Goal: Transaction & Acquisition: Purchase product/service

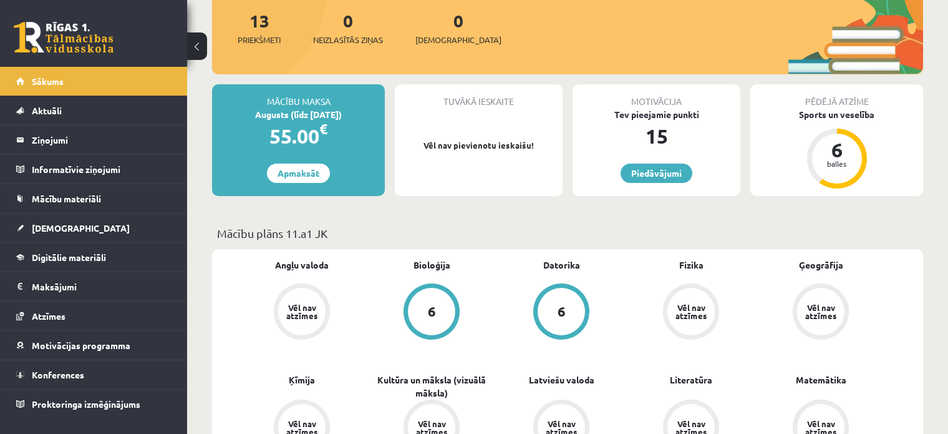
scroll to position [250, 0]
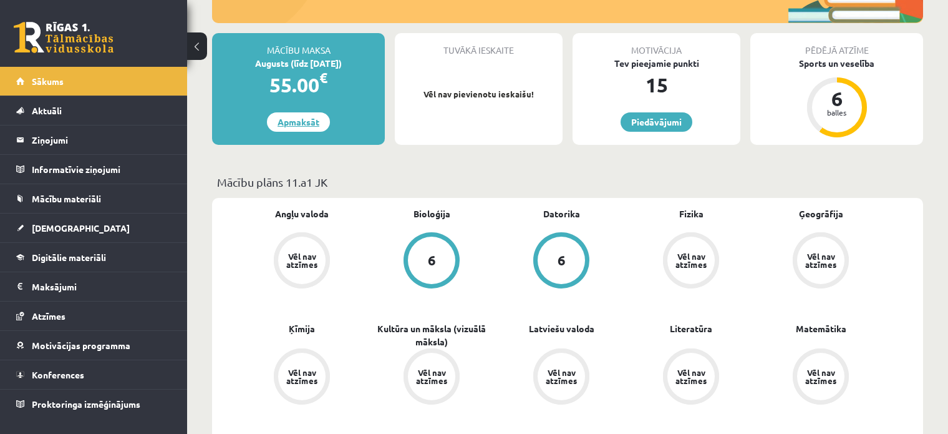
click at [294, 124] on link "Apmaksāt" at bounding box center [298, 121] width 63 height 19
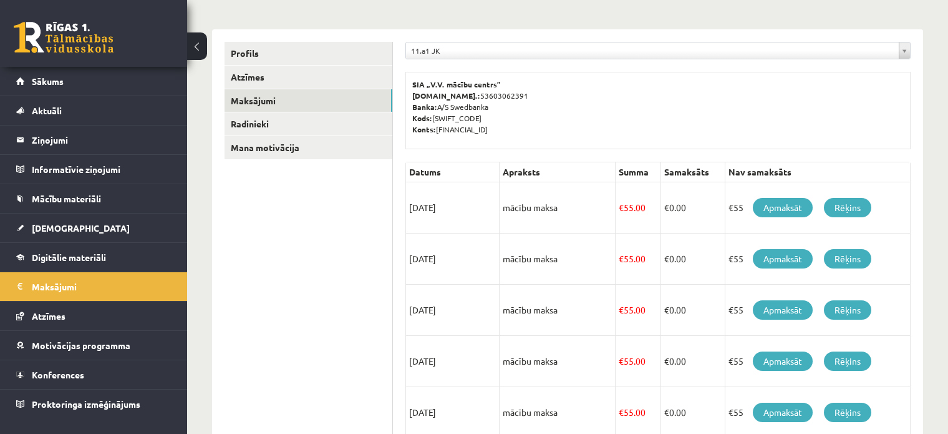
scroll to position [149, 0]
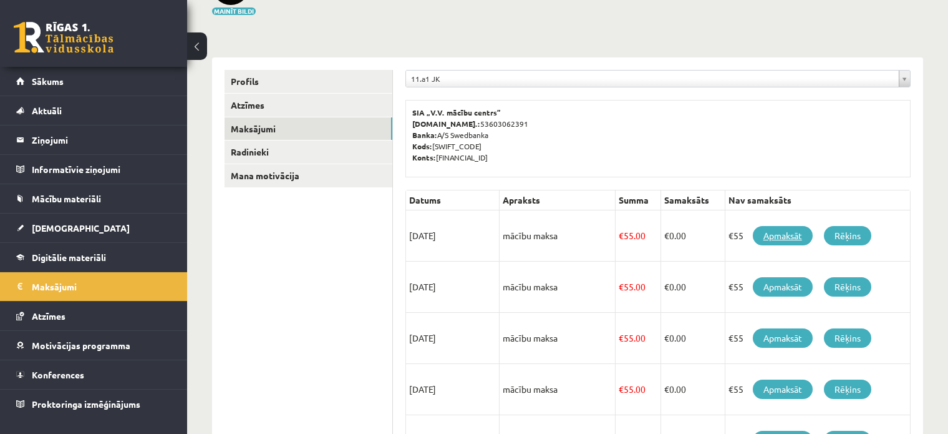
click at [791, 235] on link "Apmaksāt" at bounding box center [783, 235] width 60 height 19
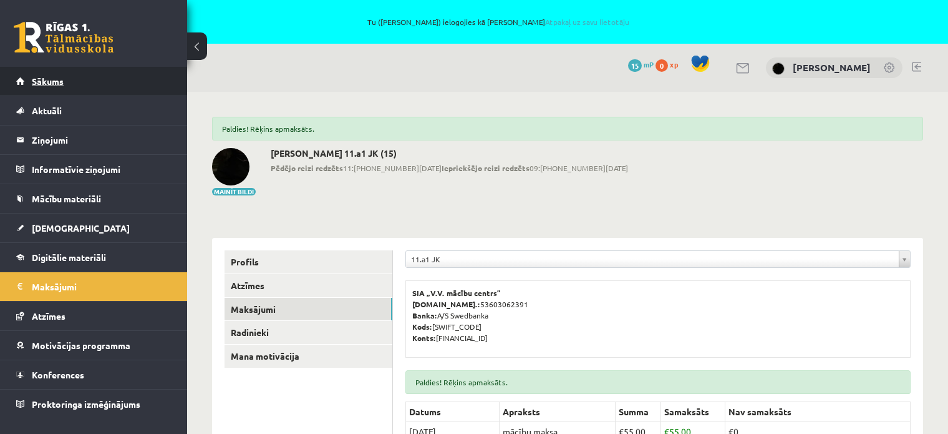
click at [34, 76] on span "Sākums" at bounding box center [48, 80] width 32 height 11
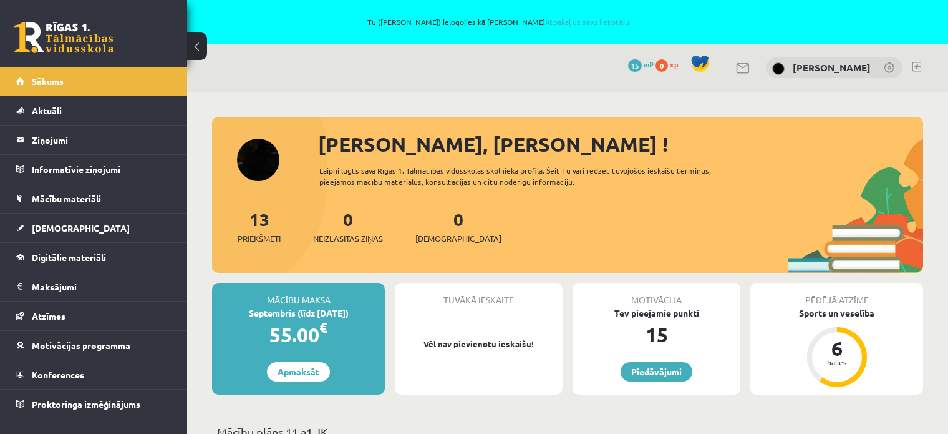
scroll to position [125, 0]
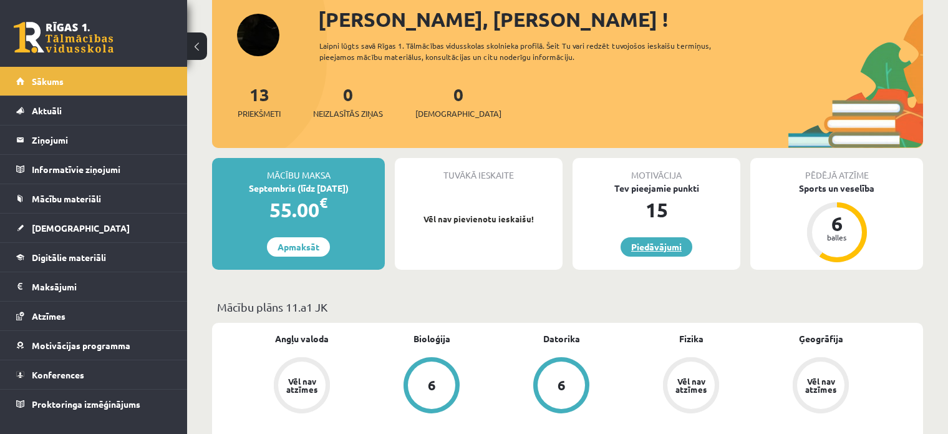
click at [663, 247] on link "Piedāvājumi" at bounding box center [657, 246] width 72 height 19
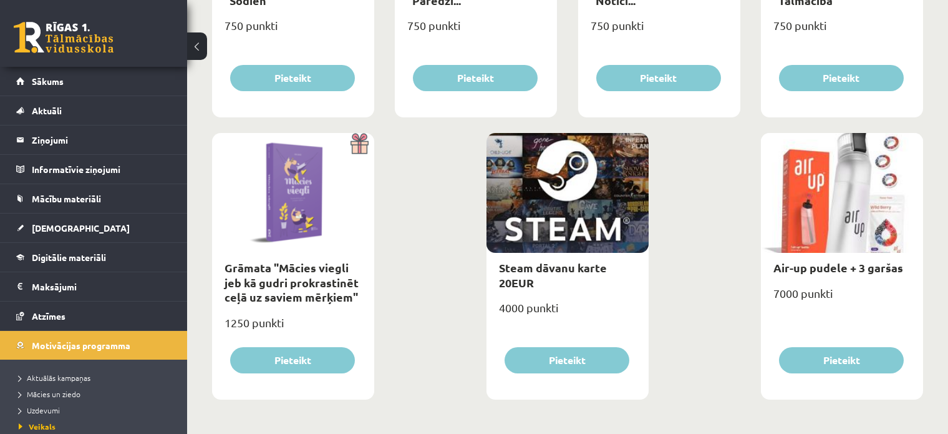
scroll to position [778, 0]
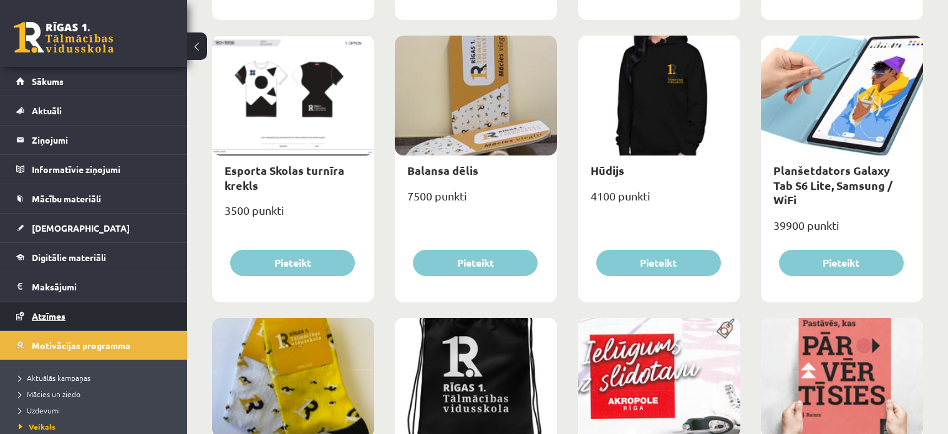
click at [54, 313] on span "Atzīmes" at bounding box center [49, 315] width 34 height 11
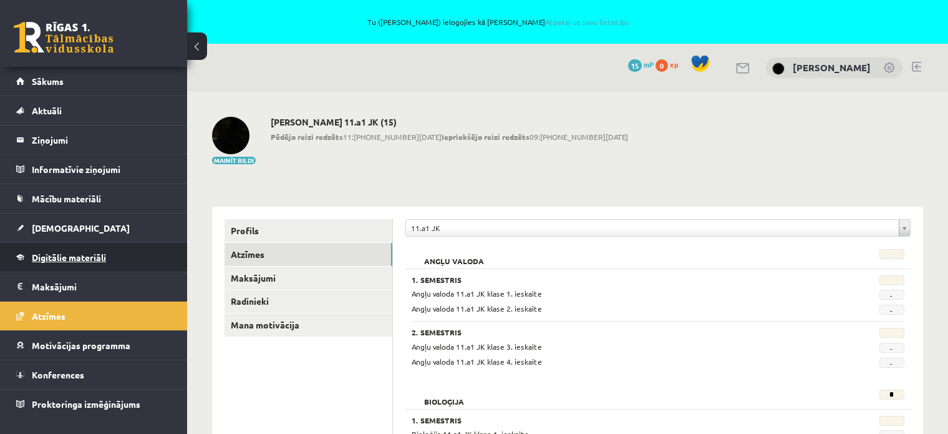
click at [50, 252] on span "Digitālie materiāli" at bounding box center [69, 256] width 74 height 11
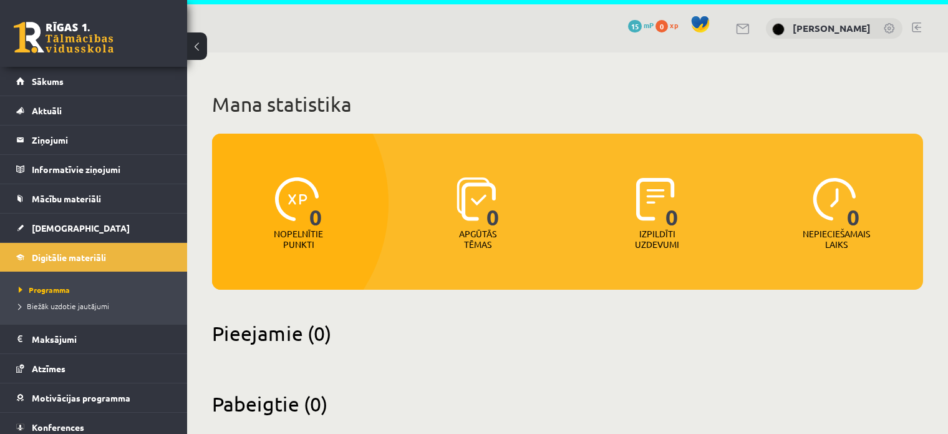
scroll to position [61, 0]
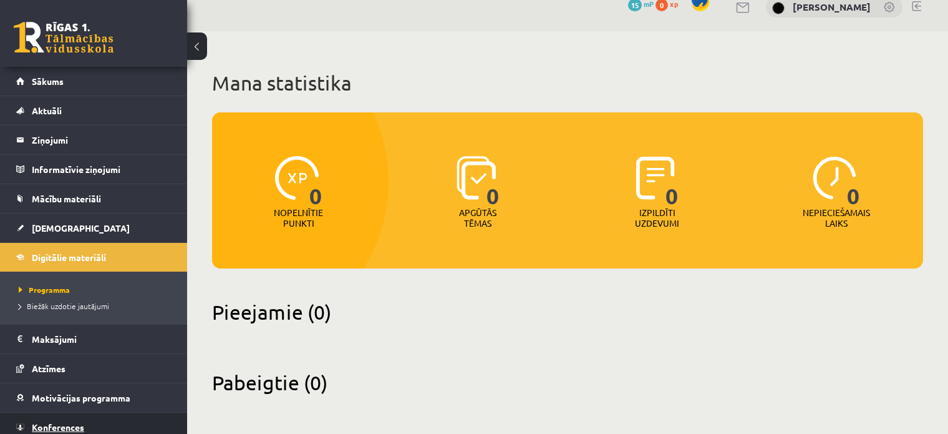
click at [82, 422] on span "Konferences" at bounding box center [58, 426] width 52 height 11
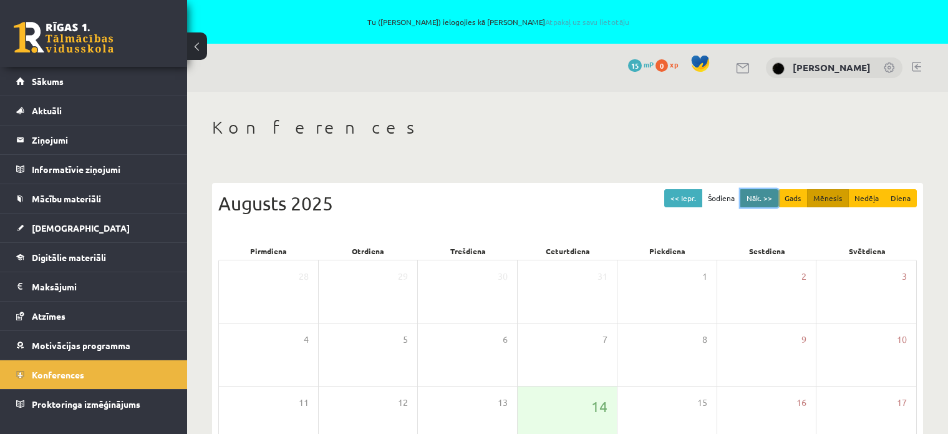
click at [776, 193] on button "Nāk. >>" at bounding box center [760, 198] width 38 height 18
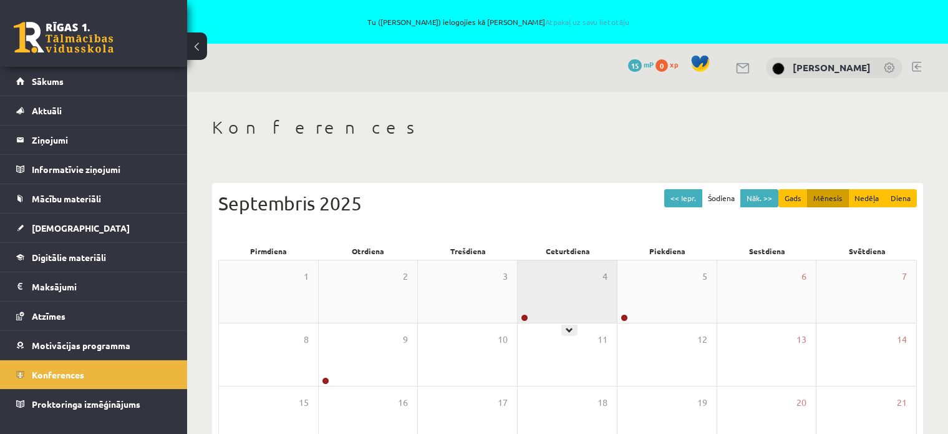
click at [567, 298] on div "4" at bounding box center [567, 291] width 99 height 62
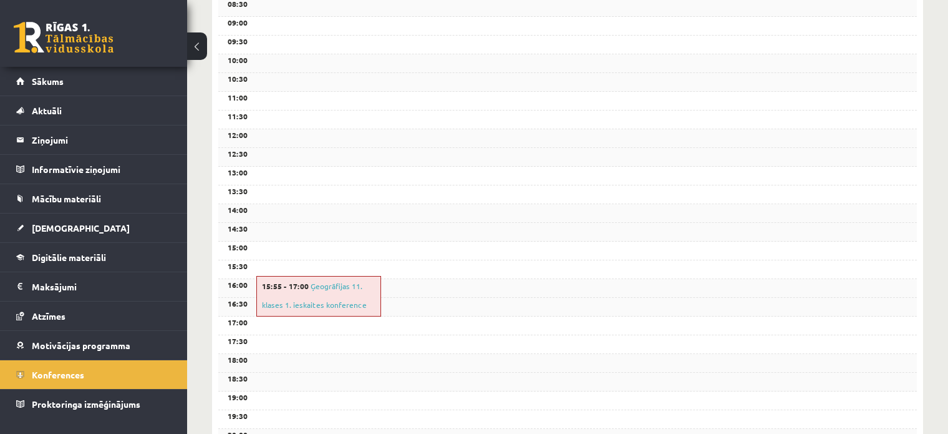
scroll to position [437, 0]
